Goal: Task Accomplishment & Management: Manage account settings

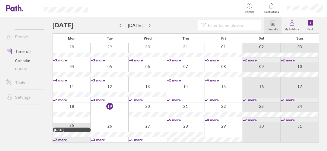
click at [109, 138] on link "+3 more" at bounding box center [109, 139] width 37 height 5
click at [102, 140] on link "+3 more" at bounding box center [109, 139] width 37 height 5
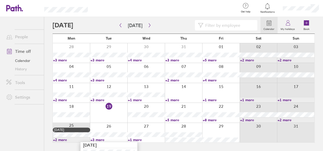
scroll to position [21, 0]
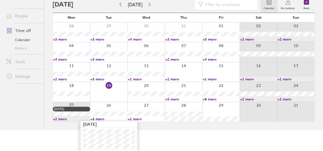
click at [150, 117] on link "+1 more" at bounding box center [146, 118] width 37 height 5
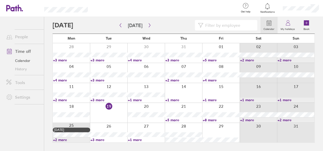
scroll to position [0, 0]
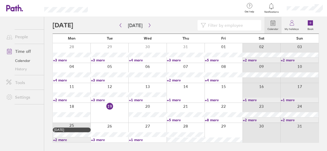
click at [138, 138] on link "+1 more" at bounding box center [147, 139] width 37 height 5
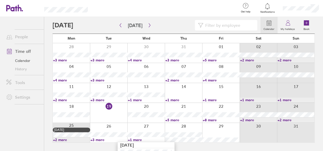
scroll to position [11, 0]
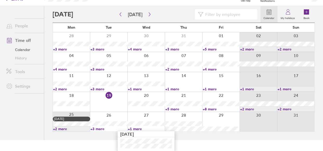
click at [146, 113] on div at bounding box center [145, 121] width 37 height 19
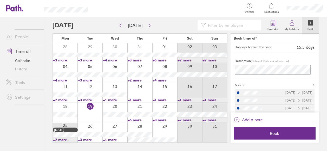
scroll to position [70, 0]
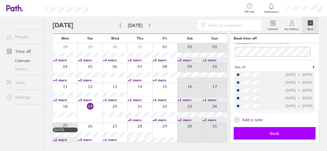
click at [279, 133] on span "Book" at bounding box center [274, 133] width 75 height 5
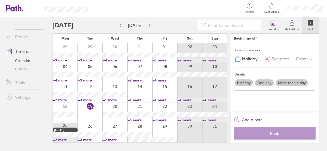
scroll to position [0, 0]
